Goal: Transaction & Acquisition: Purchase product/service

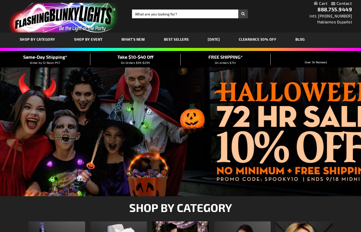
click at [0, 0] on link "Best Sellers" at bounding box center [0, 0] width 0 height 0
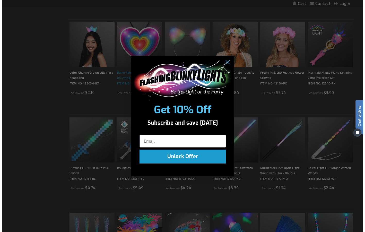
scroll to position [515, 0]
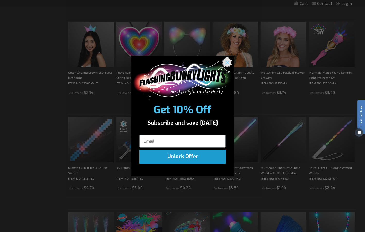
click at [229, 61] on circle "Close dialog" at bounding box center [227, 62] width 8 height 8
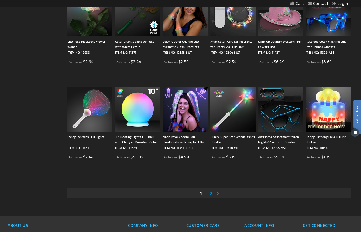
scroll to position [1003, 0]
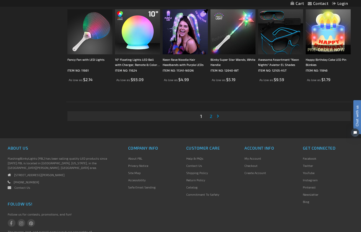
click at [211, 115] on span "2" at bounding box center [211, 116] width 3 height 6
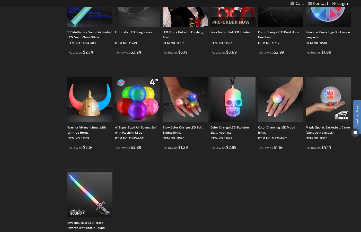
scroll to position [848, 0]
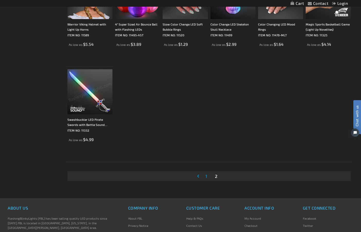
click at [206, 177] on span "1" at bounding box center [206, 176] width 2 height 6
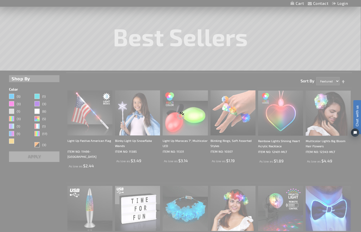
scroll to position [0, 0]
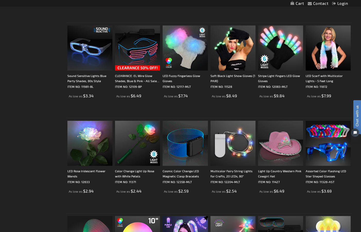
scroll to position [771, 0]
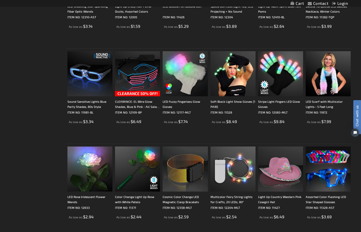
click at [146, 79] on img at bounding box center [137, 73] width 45 height 45
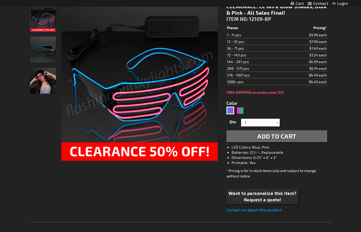
click at [49, 51] on img "EL Wire Blue & Pink Party Shades" at bounding box center [43, 50] width 26 height 26
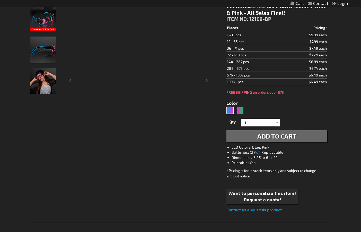
click at [49, 84] on img "Girl wearing EL Wire Blue & Pink Party Shades" at bounding box center [43, 81] width 26 height 26
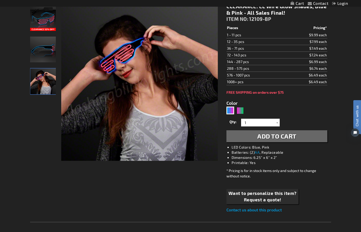
click at [47, 62] on img "EL Wire Blue & Pink Party Shades" at bounding box center [43, 50] width 26 height 26
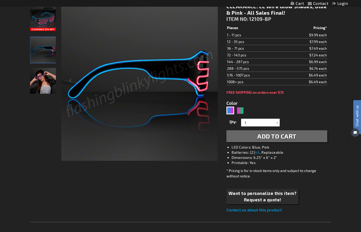
click at [46, 25] on img "EL Wire Blue & Pink Party Shades" at bounding box center [43, 18] width 26 height 26
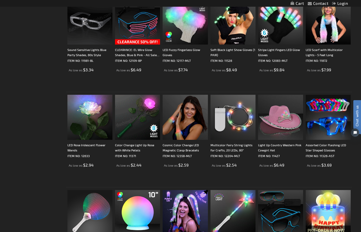
click at [89, 32] on img at bounding box center [89, 21] width 45 height 45
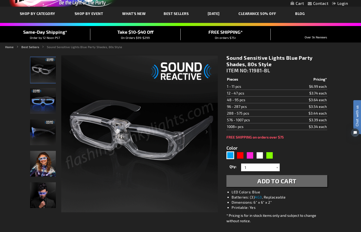
click at [46, 104] on img "Sound Reactive Blue LED Light Up Party Shades" at bounding box center [43, 101] width 26 height 26
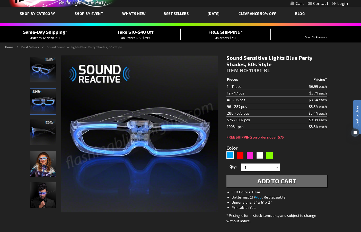
click at [44, 71] on img "Sound Reactive Blue LED Light Up Party Shades" at bounding box center [43, 70] width 26 height 26
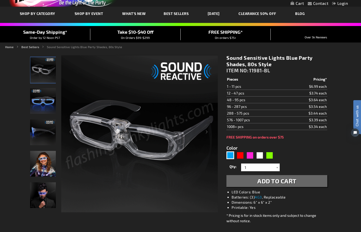
click at [47, 128] on img "Sound Reactive Blue LED Light Up Party Shades" at bounding box center [43, 132] width 26 height 26
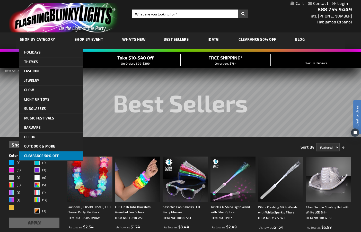
click at [48, 155] on span "CLEARANCE 50% OFF" at bounding box center [41, 155] width 35 height 4
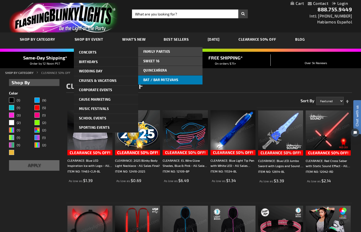
click at [155, 78] on span "Bat / Bar Mitzvahs" at bounding box center [160, 80] width 35 height 4
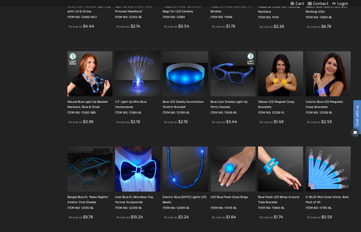
scroll to position [206, 0]
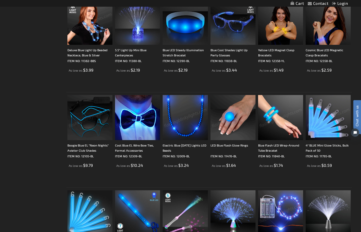
click at [101, 125] on img at bounding box center [89, 117] width 45 height 45
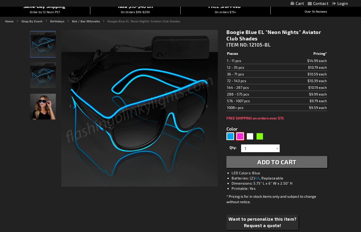
click at [241, 138] on div "Pink" at bounding box center [240, 136] width 8 height 8
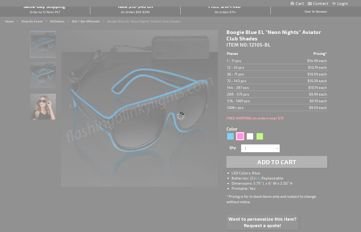
type input "5639"
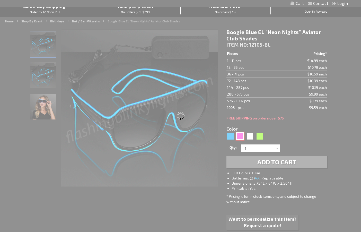
type input "12105-PK"
type input "Customize - Party Pink &quot;Neon Nights&quot; Aviator EL Wire Shades - ITEM NO…"
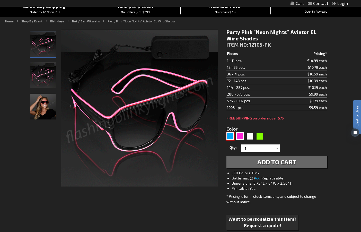
click at [232, 138] on div "Blue" at bounding box center [230, 136] width 8 height 8
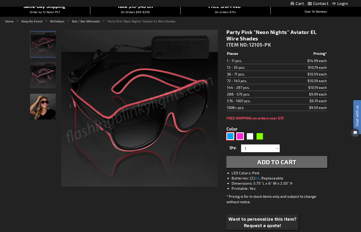
type input "5629"
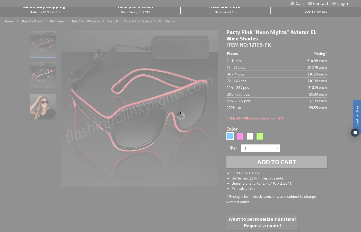
click at [229, 136] on div "Please wait..." at bounding box center [180, 116] width 361 height 232
click at [238, 137] on div "Please wait..." at bounding box center [180, 116] width 361 height 232
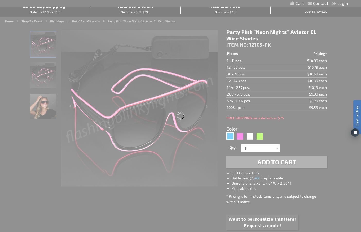
click at [239, 137] on div "Please wait..." at bounding box center [180, 116] width 361 height 232
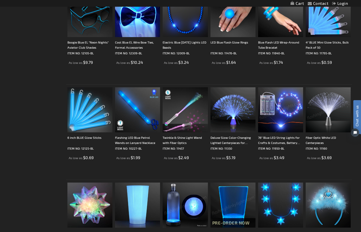
scroll to position [154, 0]
